Goal: Information Seeking & Learning: Check status

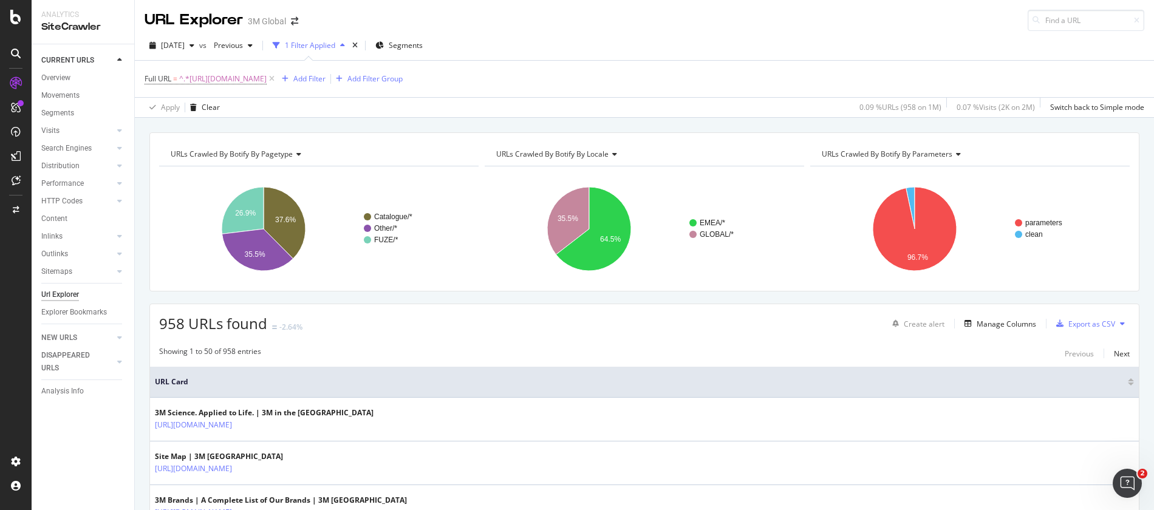
scroll to position [203, 0]
